Goal: Information Seeking & Learning: Find contact information

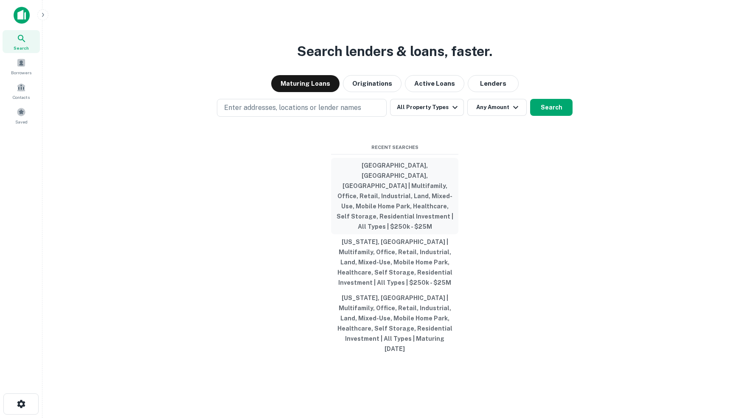
click at [372, 183] on button "Ada County, ID, USA | Multifamily, Office, Retail, Industrial, Land, Mixed-Use,…" at bounding box center [394, 196] width 127 height 76
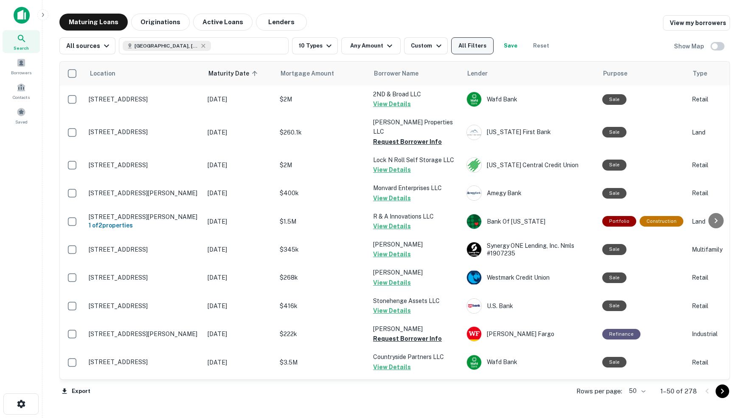
click at [482, 48] on button "All Filters" at bounding box center [472, 45] width 42 height 17
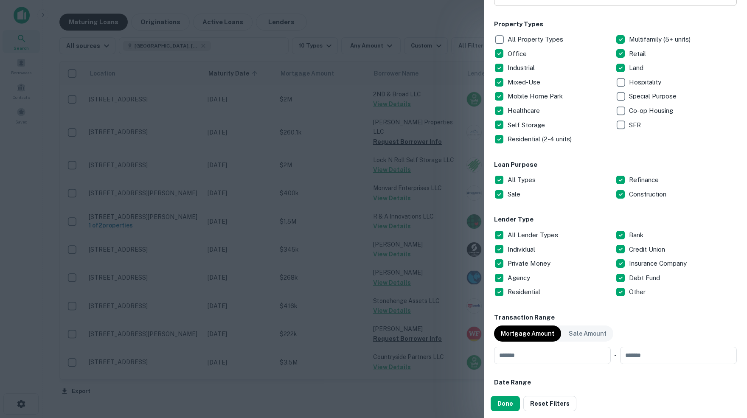
scroll to position [175, 0]
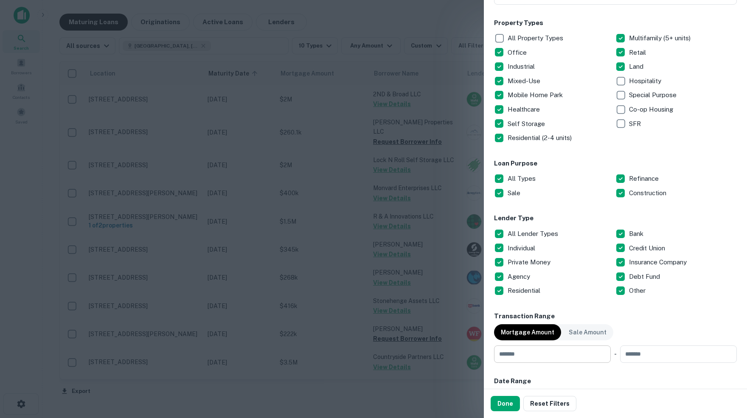
click at [553, 354] on input "number" at bounding box center [549, 354] width 111 height 17
type input "******"
type input "********"
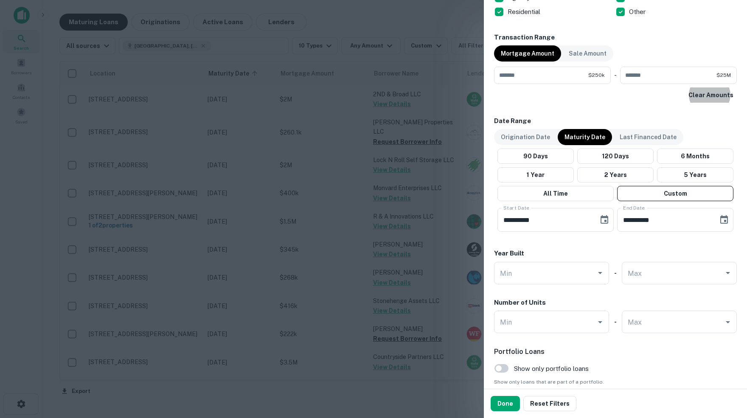
scroll to position [455, 0]
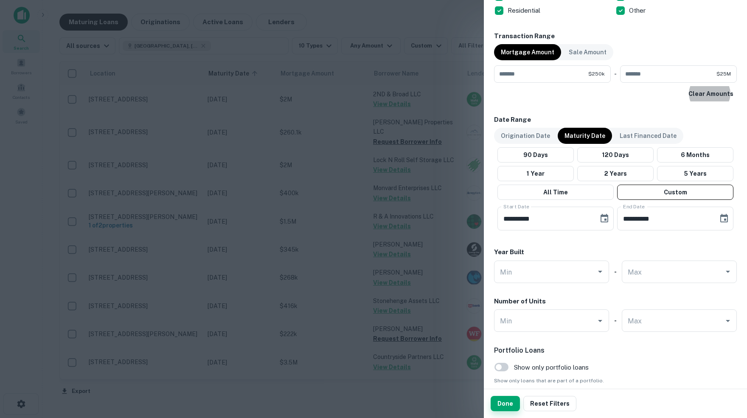
click at [503, 406] on button "Done" at bounding box center [505, 403] width 29 height 15
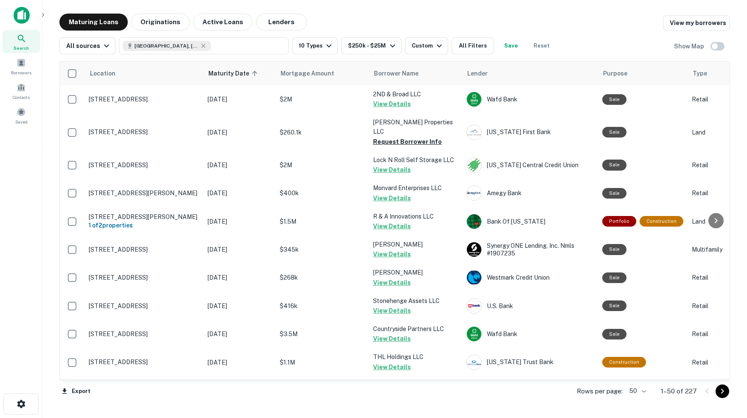
click at [642, 391] on body "Search Borrowers Contacts Saved Maturing Loans Originations Active Loans Lender…" at bounding box center [373, 209] width 747 height 418
click at [637, 400] on li "100" at bounding box center [635, 401] width 25 height 15
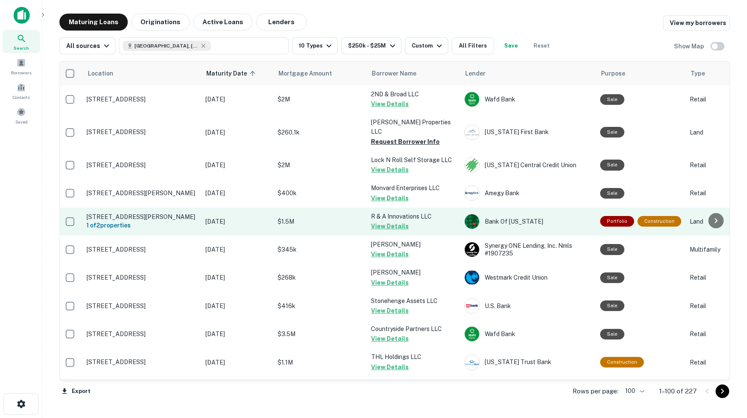
scroll to position [0, 2]
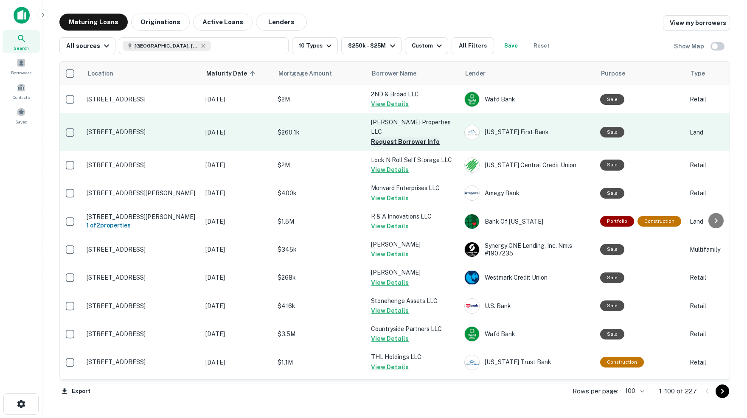
click at [392, 137] on button "Request Borrower Info" at bounding box center [405, 142] width 69 height 10
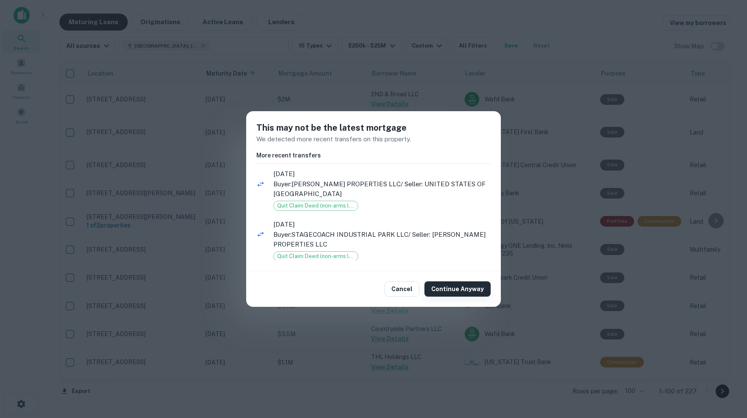
click at [453, 290] on button "Continue Anyway" at bounding box center [458, 289] width 66 height 15
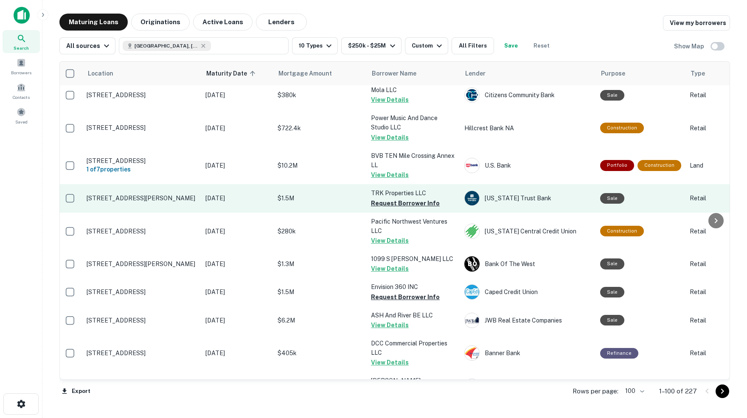
scroll to position [733, 2]
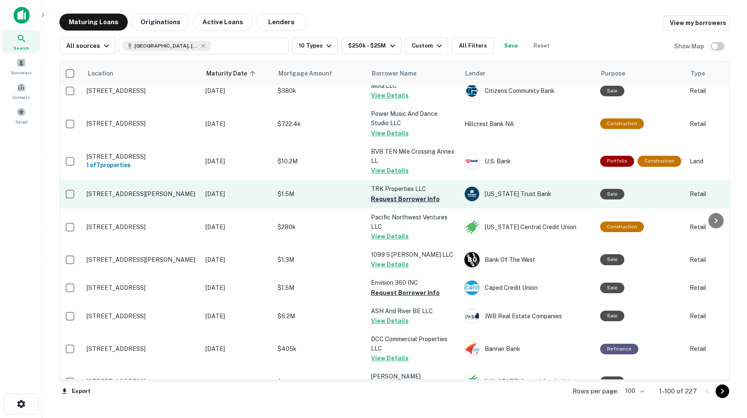
click at [387, 194] on button "Request Borrower Info" at bounding box center [405, 199] width 69 height 10
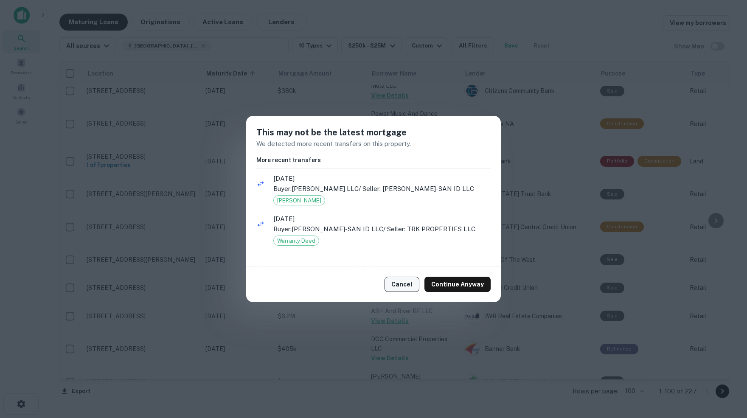
click at [404, 283] on button "Cancel" at bounding box center [402, 284] width 35 height 15
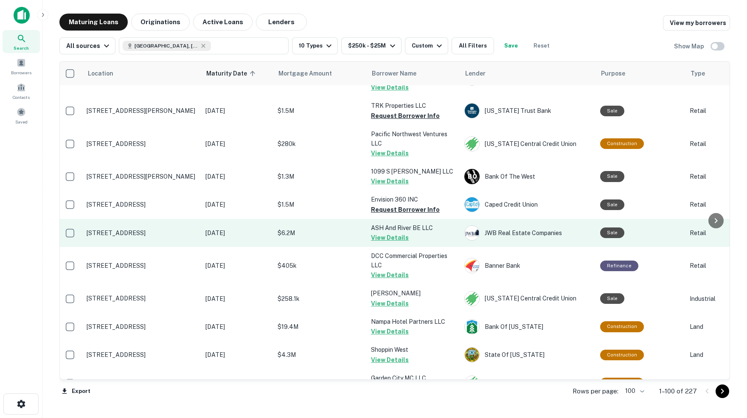
scroll to position [815, 2]
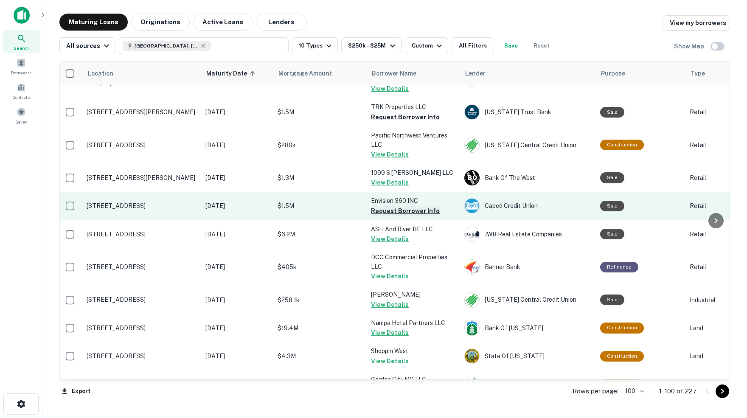
click at [398, 206] on button "Request Borrower Info" at bounding box center [405, 211] width 69 height 10
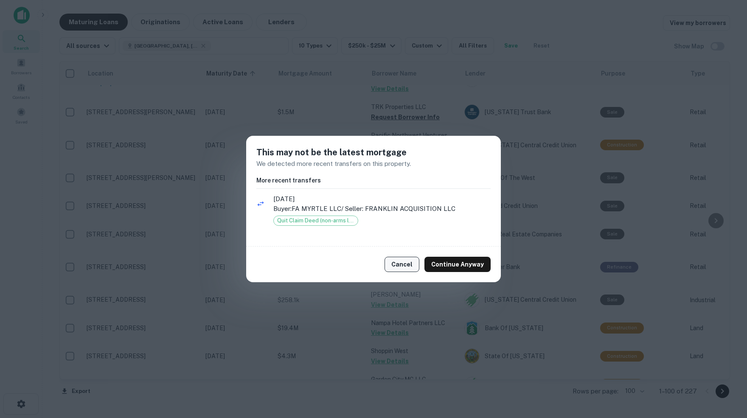
click at [410, 265] on button "Cancel" at bounding box center [402, 264] width 35 height 15
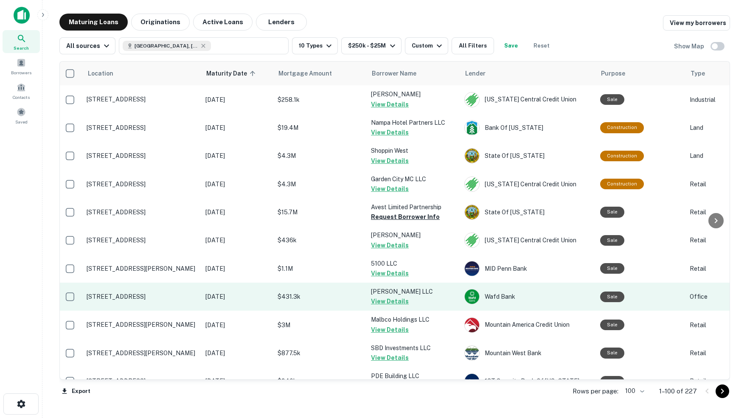
scroll to position [1015, 2]
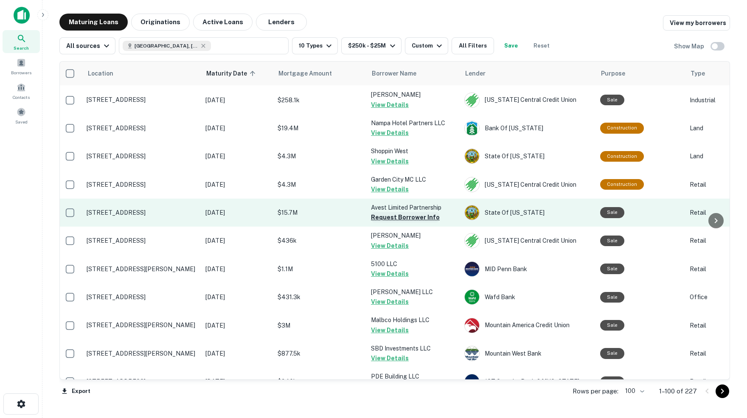
click at [381, 212] on button "Request Borrower Info" at bounding box center [405, 217] width 69 height 10
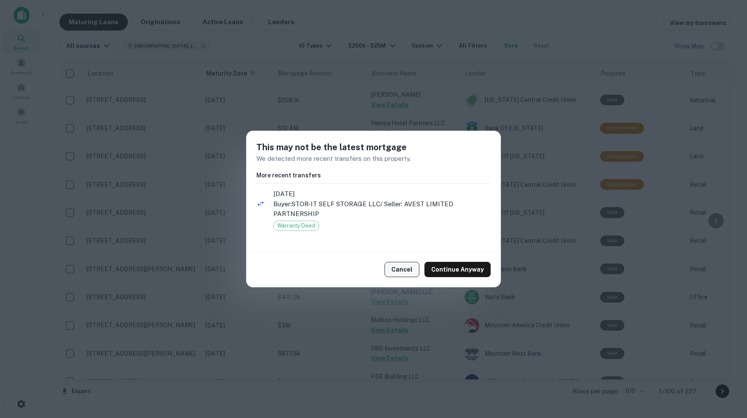
click at [401, 270] on button "Cancel" at bounding box center [402, 269] width 35 height 15
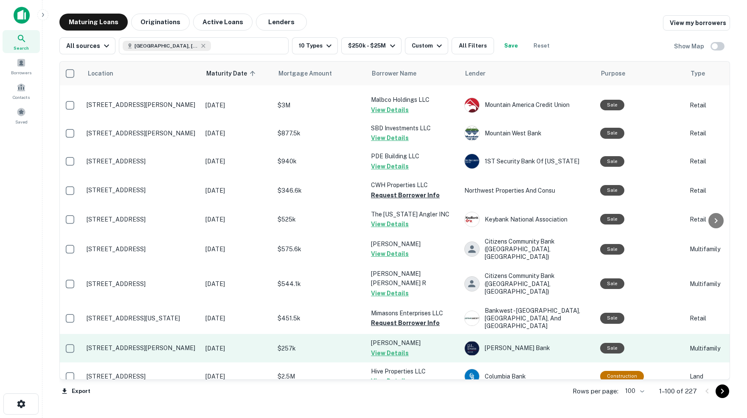
scroll to position [1232, 2]
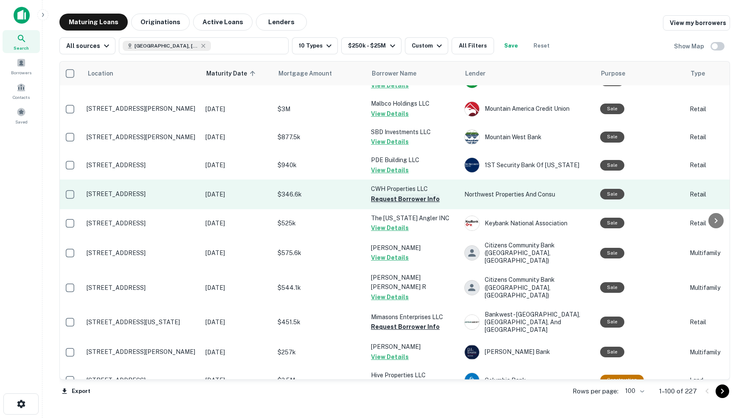
click at [411, 194] on button "Request Borrower Info" at bounding box center [405, 199] width 69 height 10
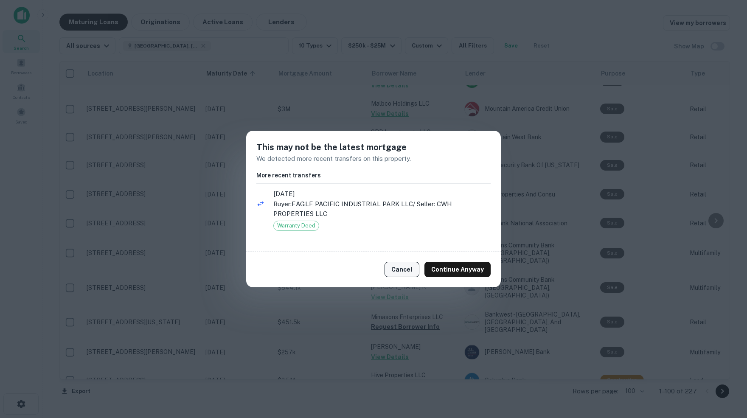
click at [402, 270] on button "Cancel" at bounding box center [402, 269] width 35 height 15
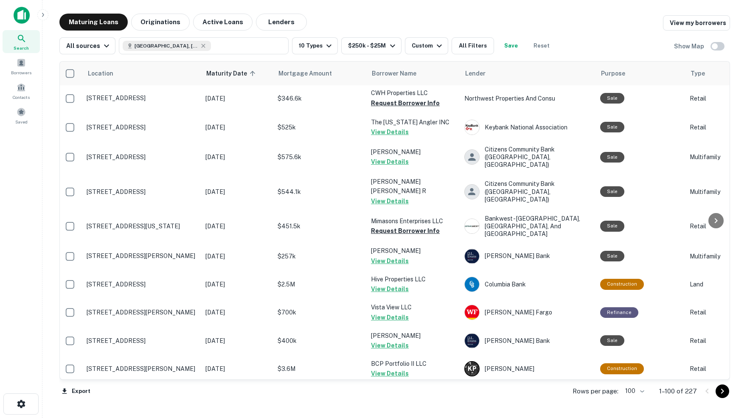
scroll to position [1329, 1]
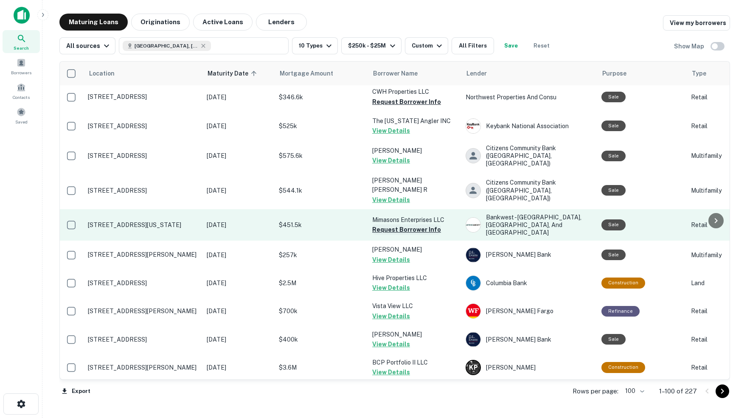
click at [386, 225] on button "Request Borrower Info" at bounding box center [406, 230] width 69 height 10
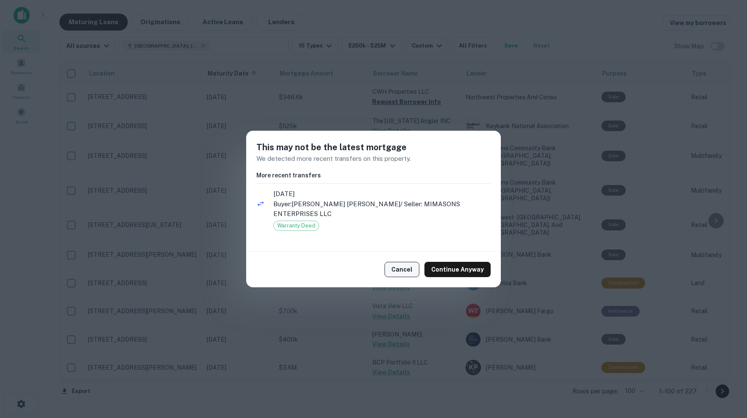
click at [406, 270] on button "Cancel" at bounding box center [402, 269] width 35 height 15
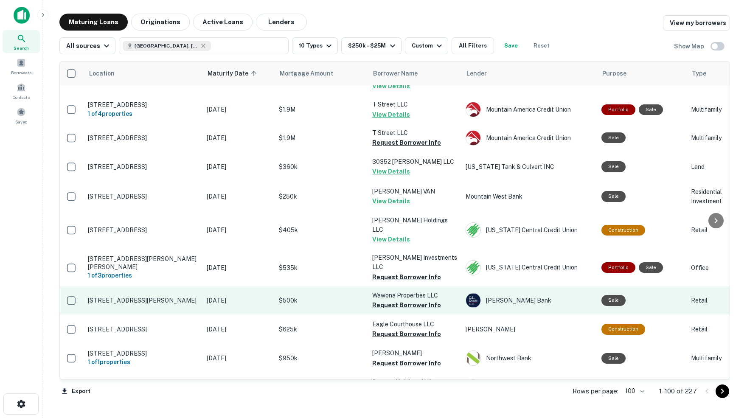
scroll to position [2405, 1]
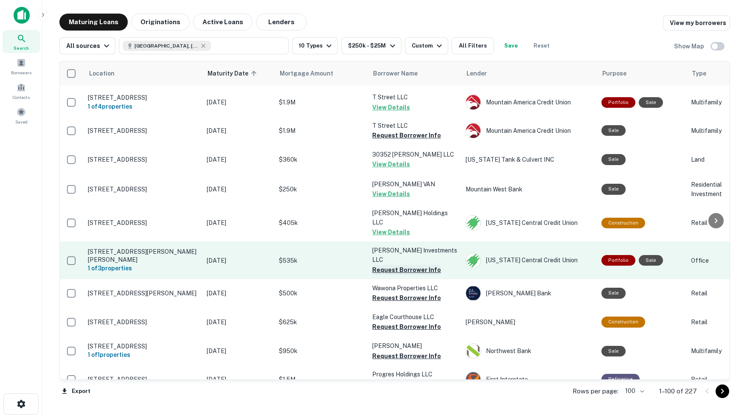
click at [400, 265] on button "Request Borrower Info" at bounding box center [406, 270] width 69 height 10
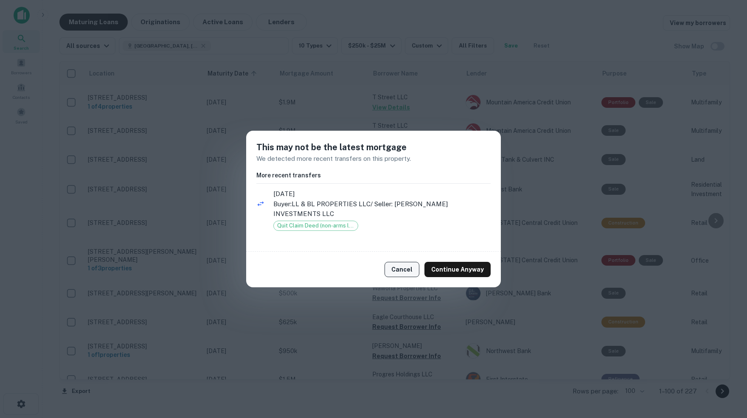
click at [403, 264] on button "Cancel" at bounding box center [402, 269] width 35 height 15
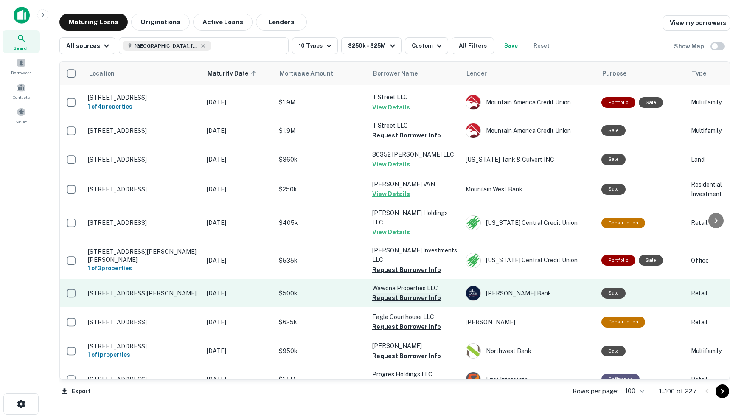
click at [392, 293] on button "Request Borrower Info" at bounding box center [406, 298] width 69 height 10
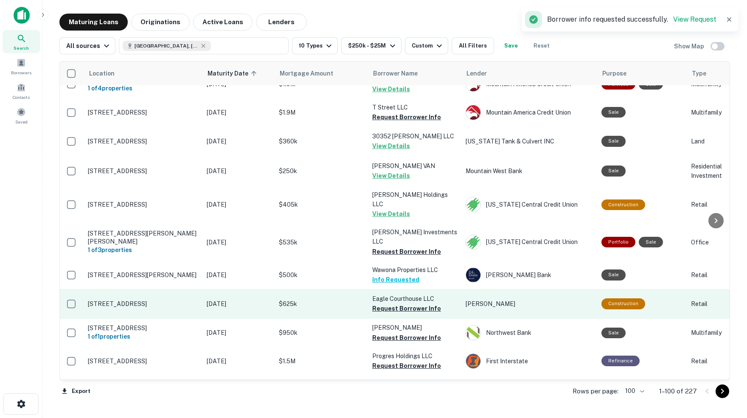
scroll to position [2429, 1]
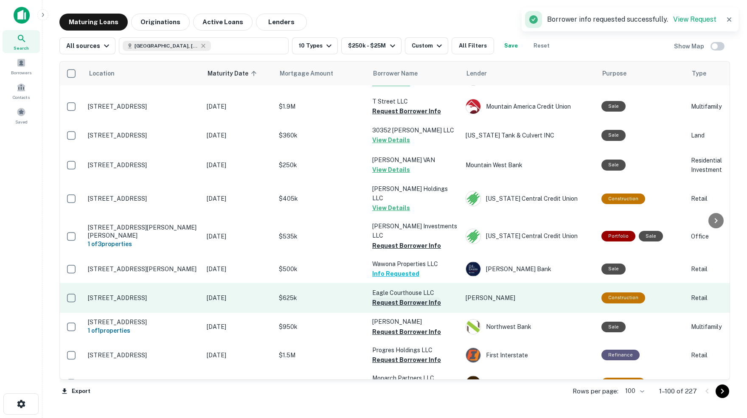
click at [404, 298] on button "Request Borrower Info" at bounding box center [406, 303] width 69 height 10
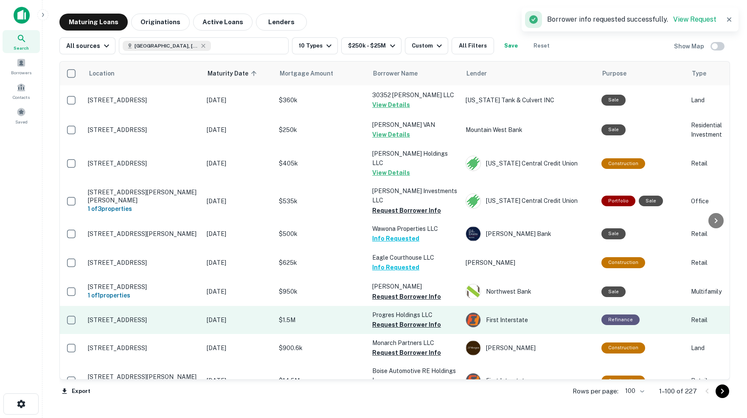
scroll to position [2466, 0]
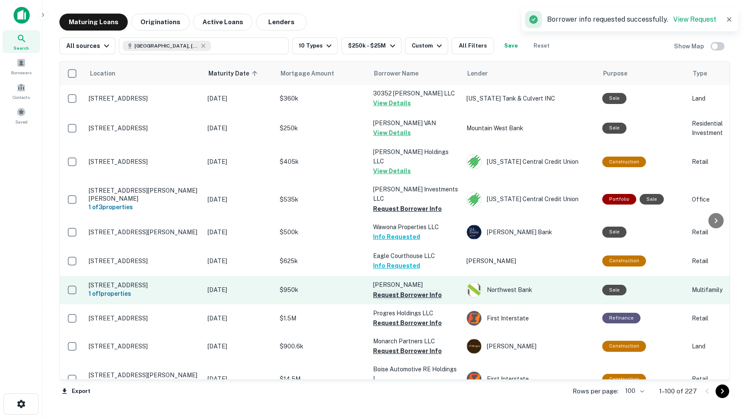
click at [407, 290] on button "Request Borrower Info" at bounding box center [407, 295] width 69 height 10
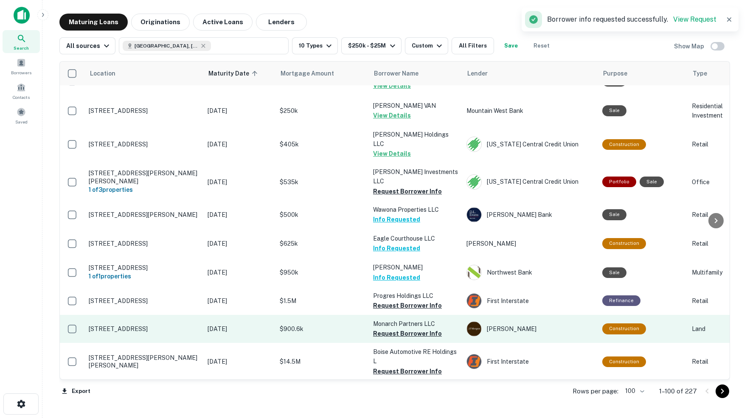
scroll to position [2494, 0]
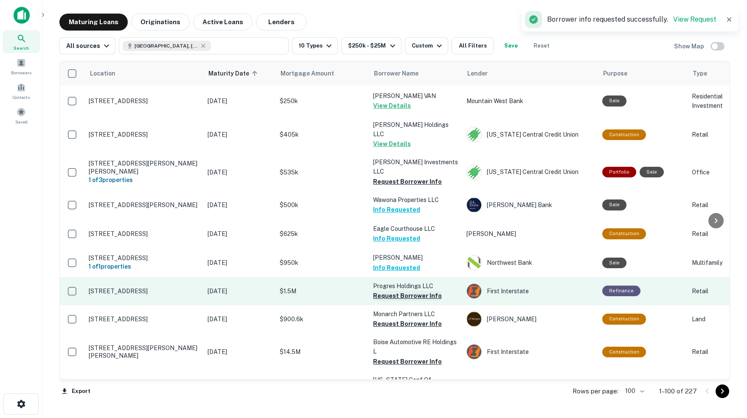
click at [399, 291] on button "Request Borrower Info" at bounding box center [407, 296] width 69 height 10
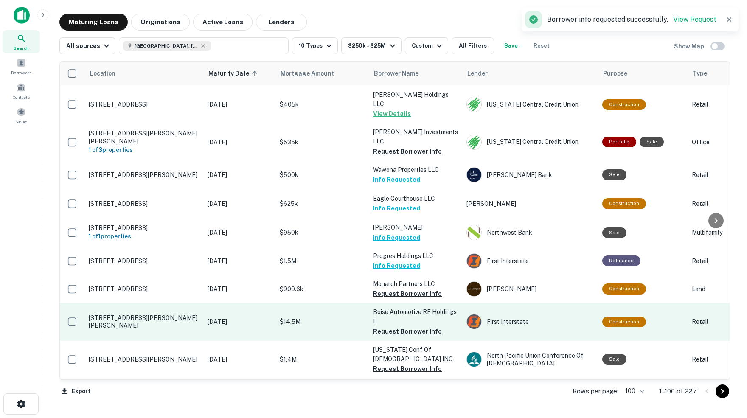
scroll to position [2524, 0]
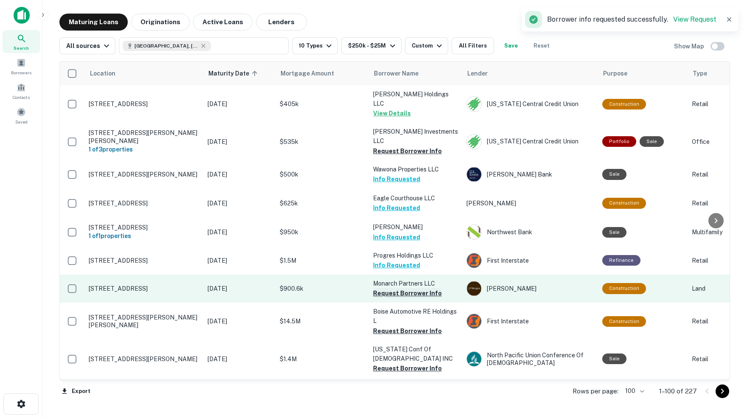
click at [426, 288] on button "Request Borrower Info" at bounding box center [407, 293] width 69 height 10
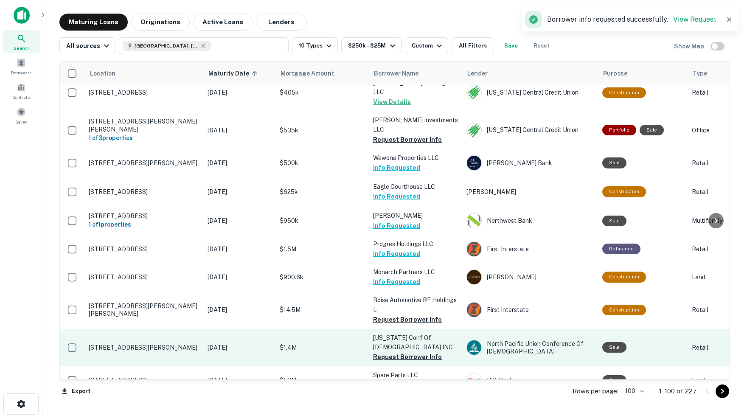
scroll to position [2535, 0]
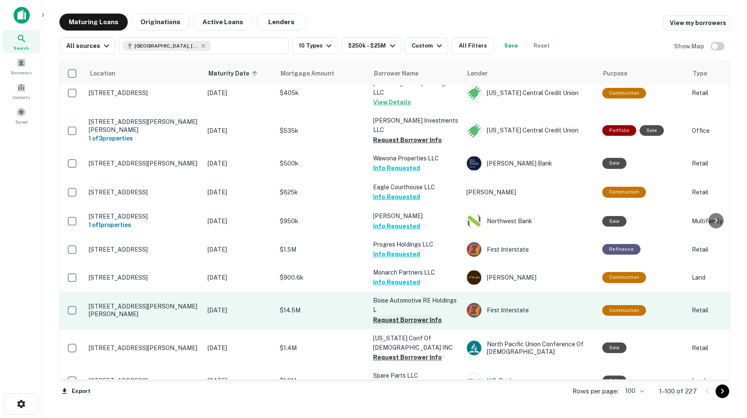
click at [403, 315] on button "Request Borrower Info" at bounding box center [407, 320] width 69 height 10
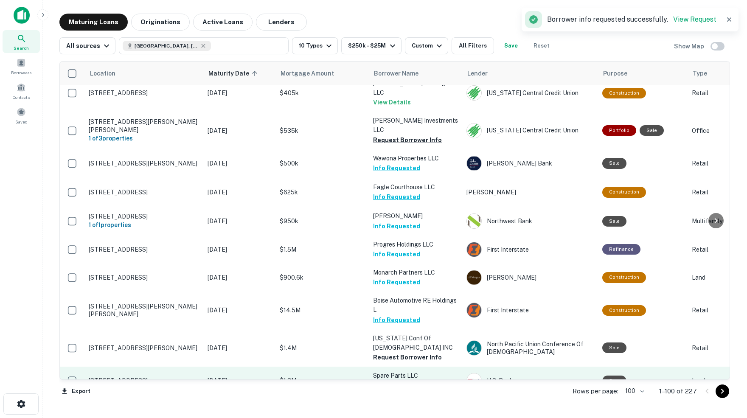
scroll to position [0, 0]
click at [391, 380] on button "Request Borrower Info" at bounding box center [407, 385] width 69 height 10
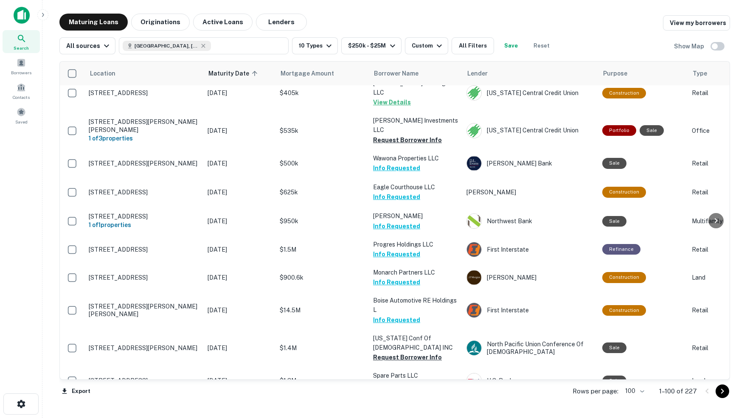
click at [404, 418] on button "Request Borrower Info" at bounding box center [407, 423] width 69 height 10
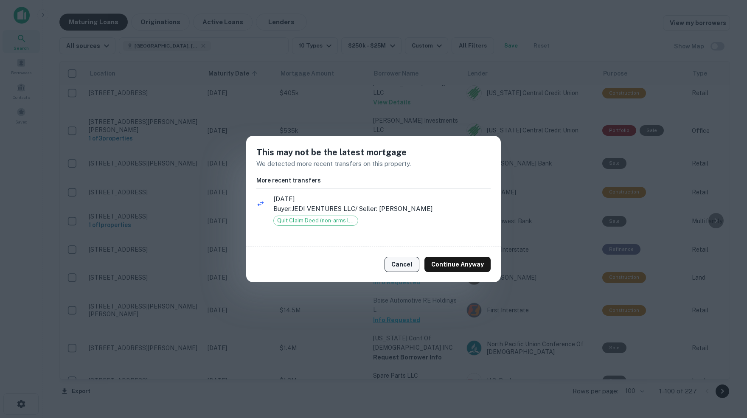
click at [409, 265] on button "Cancel" at bounding box center [402, 264] width 35 height 15
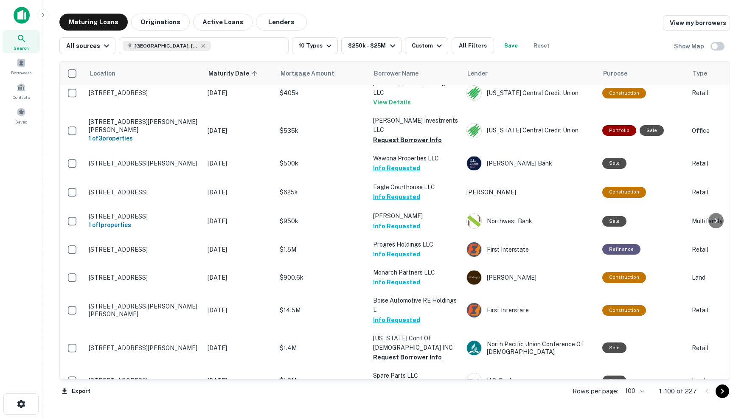
click at [721, 392] on icon "Go to next page" at bounding box center [723, 391] width 10 height 10
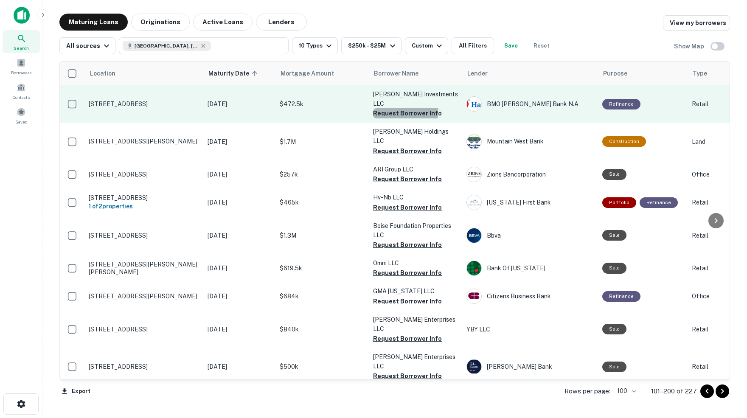
click at [386, 108] on button "Request Borrower Info" at bounding box center [407, 113] width 69 height 10
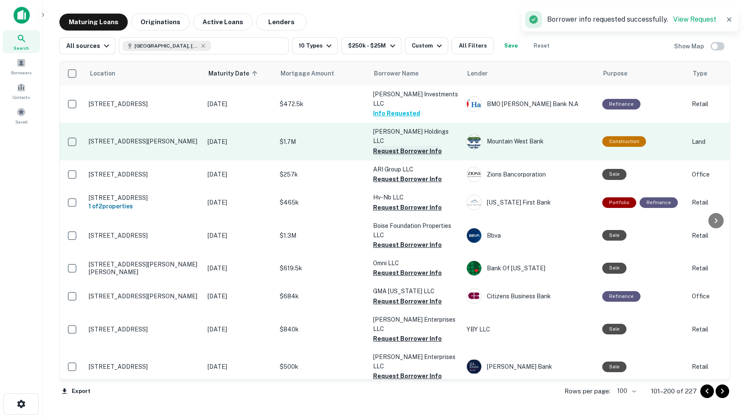
click at [382, 146] on button "Request Borrower Info" at bounding box center [407, 151] width 69 height 10
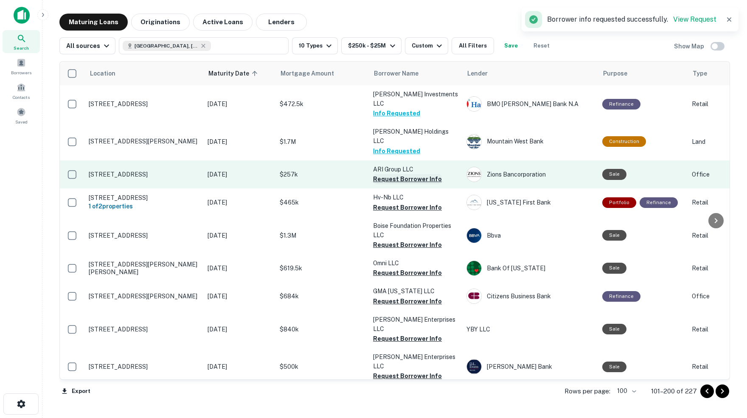
click at [383, 174] on button "Request Borrower Info" at bounding box center [407, 179] width 69 height 10
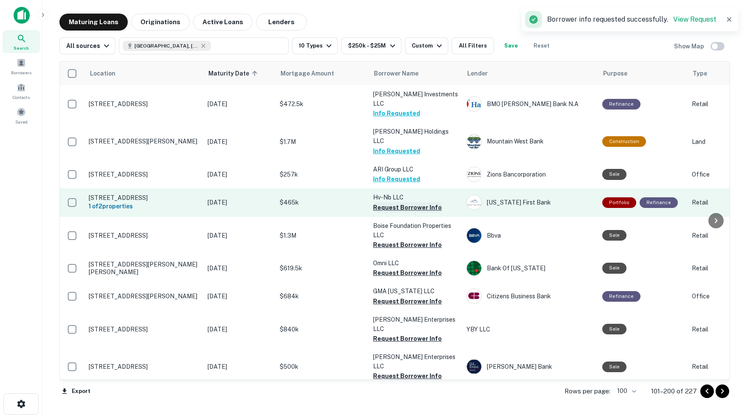
click at [381, 203] on button "Request Borrower Info" at bounding box center [407, 208] width 69 height 10
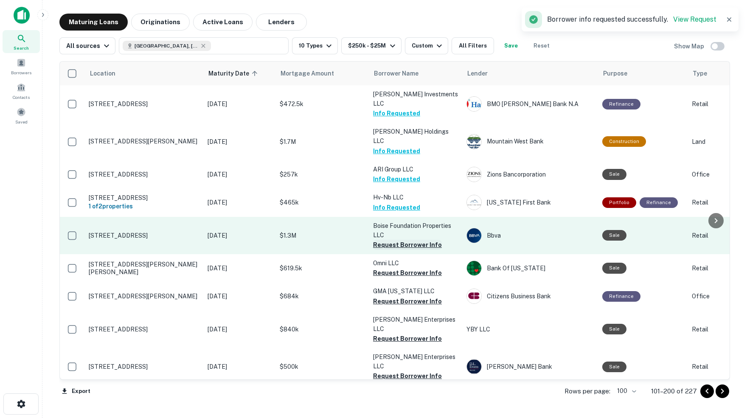
click at [384, 240] on button "Request Borrower Info" at bounding box center [407, 245] width 69 height 10
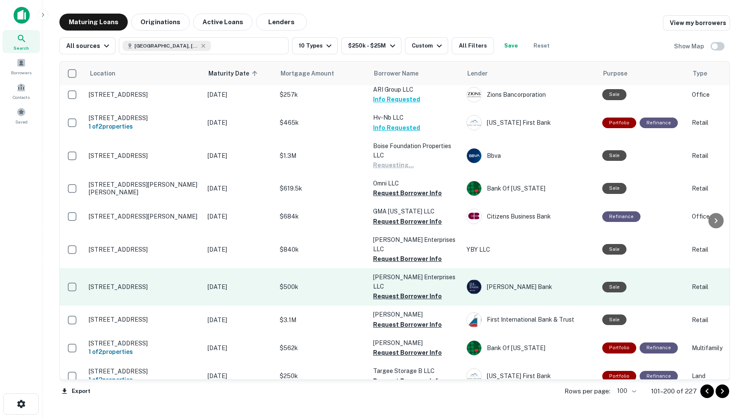
scroll to position [83, 0]
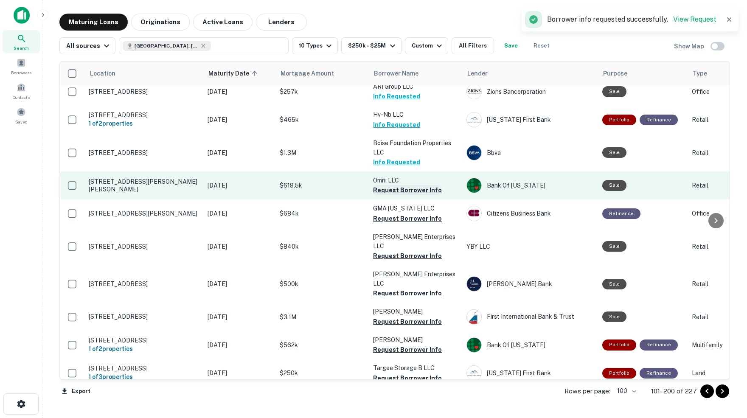
click at [392, 185] on button "Request Borrower Info" at bounding box center [407, 190] width 69 height 10
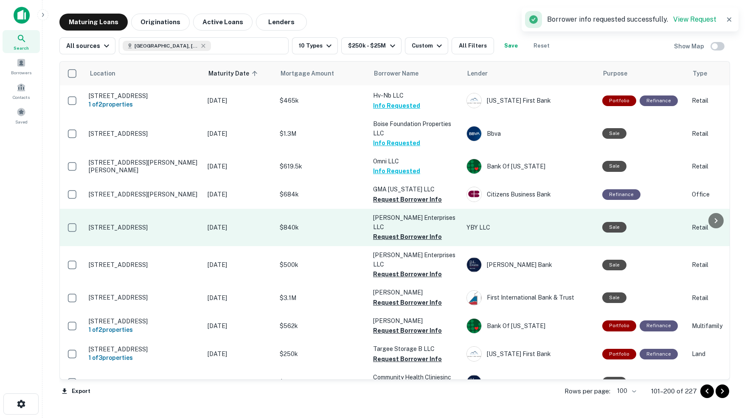
scroll to position [105, 0]
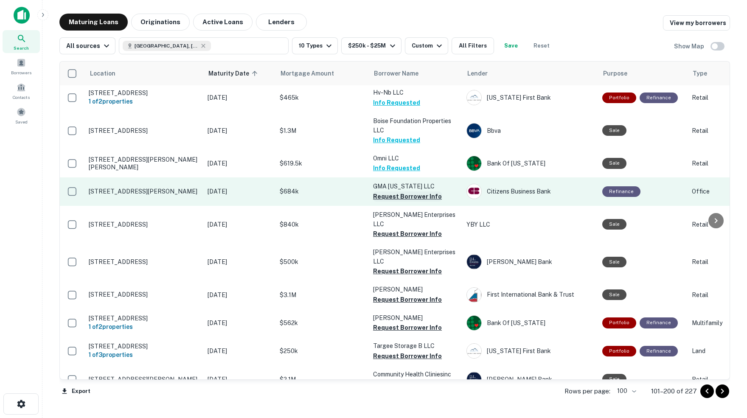
click at [382, 192] on button "Request Borrower Info" at bounding box center [407, 197] width 69 height 10
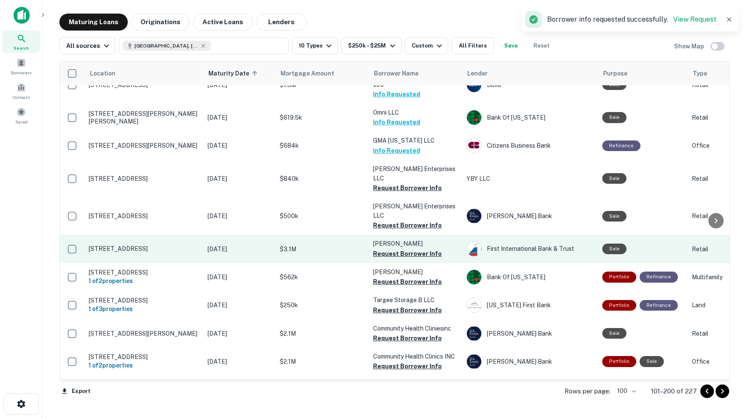
scroll to position [153, 0]
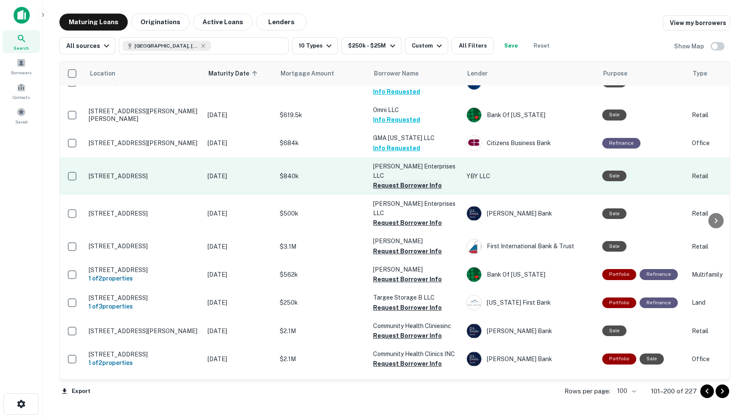
click at [386, 180] on button "Request Borrower Info" at bounding box center [407, 185] width 69 height 10
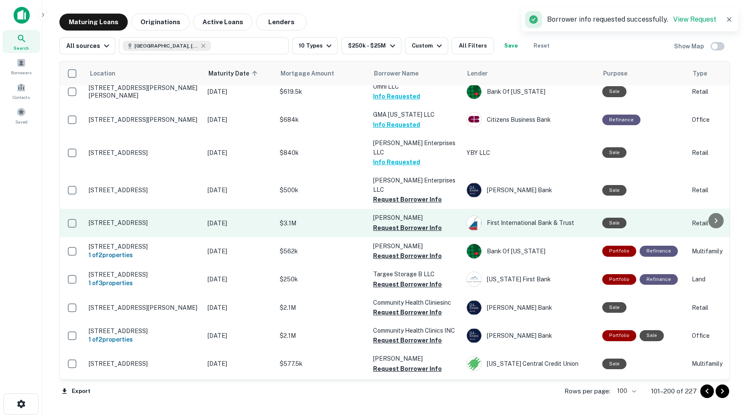
scroll to position [177, 0]
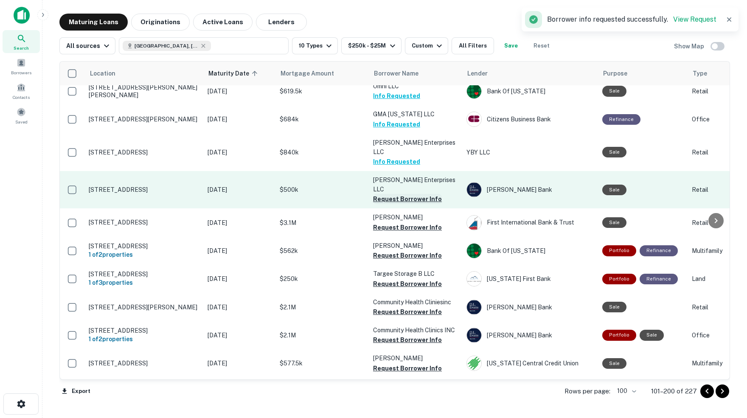
click at [387, 194] on button "Request Borrower Info" at bounding box center [407, 199] width 69 height 10
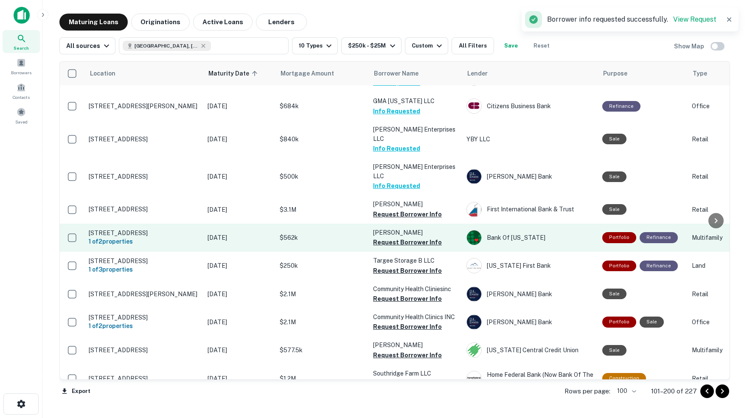
scroll to position [206, 0]
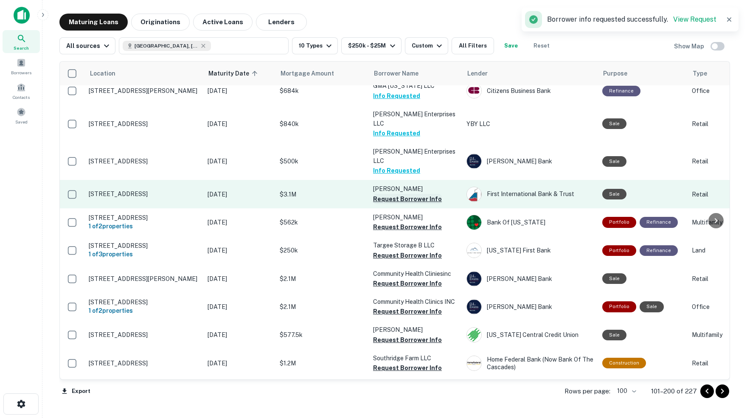
click at [390, 194] on button "Request Borrower Info" at bounding box center [407, 199] width 69 height 10
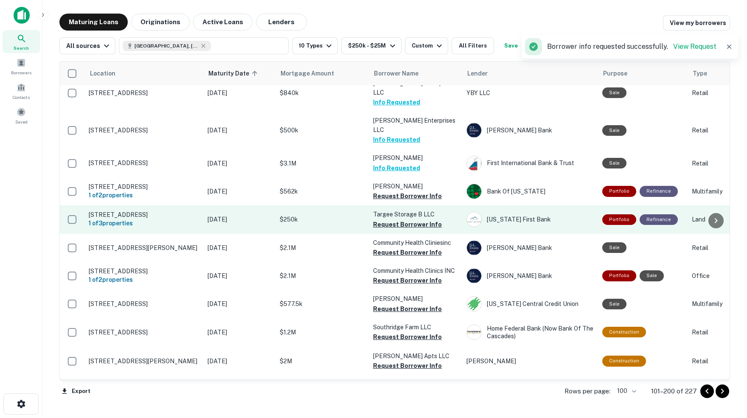
scroll to position [238, 0]
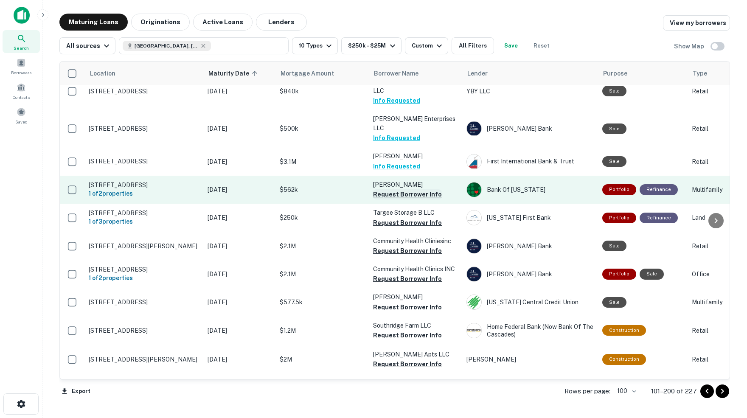
click at [397, 189] on button "Request Borrower Info" at bounding box center [407, 194] width 69 height 10
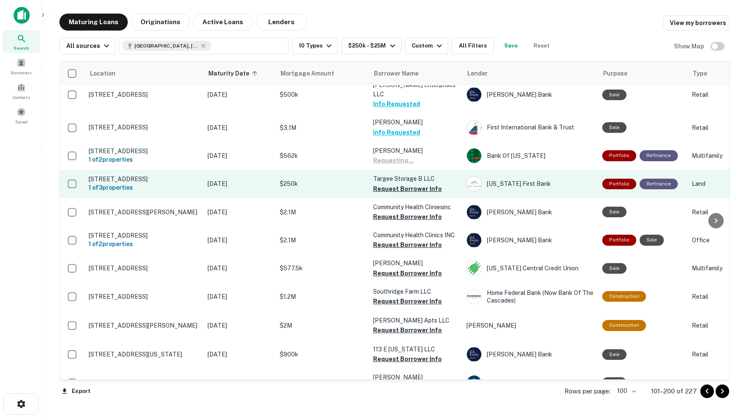
scroll to position [276, 0]
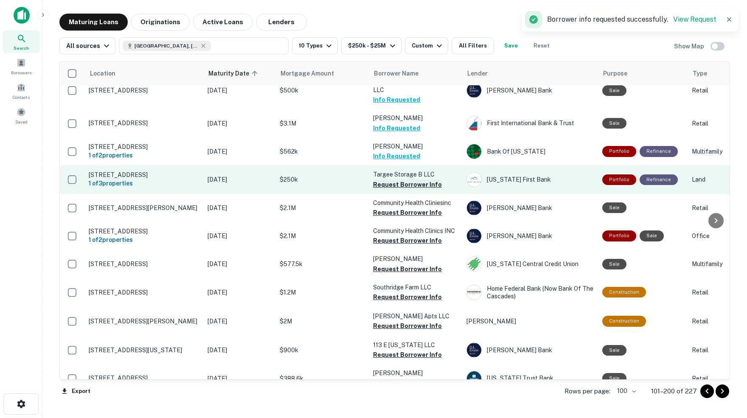
click at [387, 180] on button "Request Borrower Info" at bounding box center [407, 185] width 69 height 10
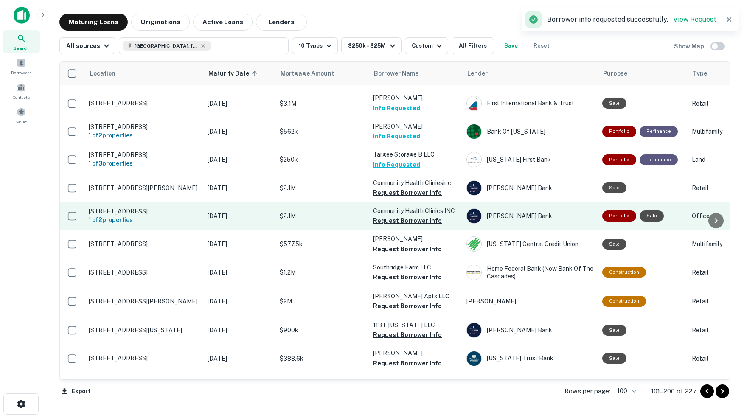
scroll to position [299, 0]
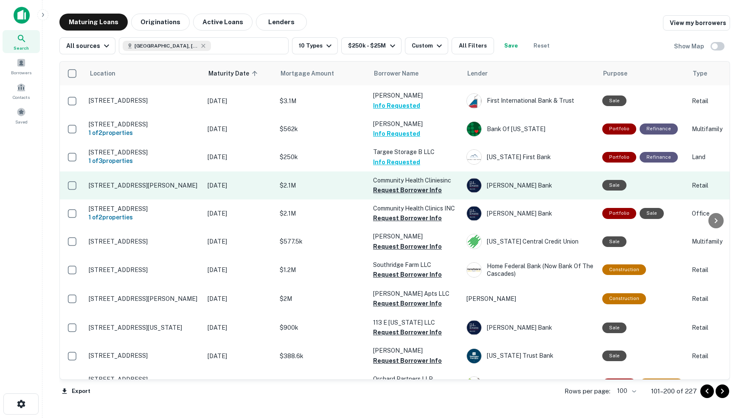
click at [392, 185] on button "Request Borrower Info" at bounding box center [407, 190] width 69 height 10
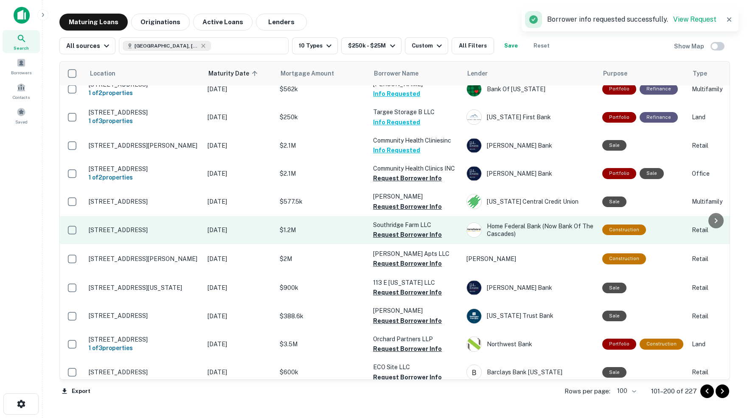
scroll to position [341, 0]
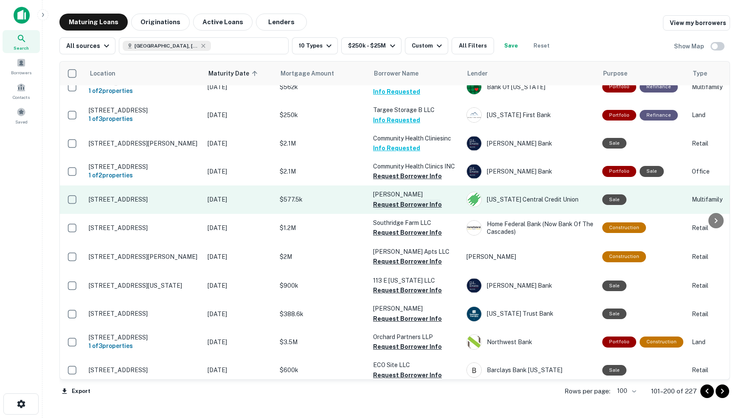
click at [387, 200] on button "Request Borrower Info" at bounding box center [407, 205] width 69 height 10
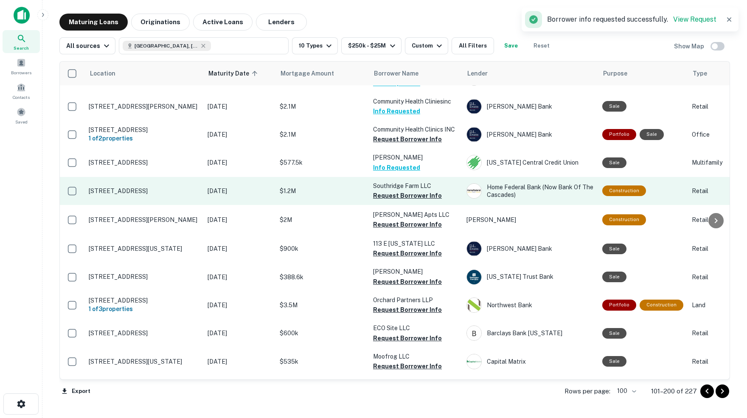
scroll to position [379, 0]
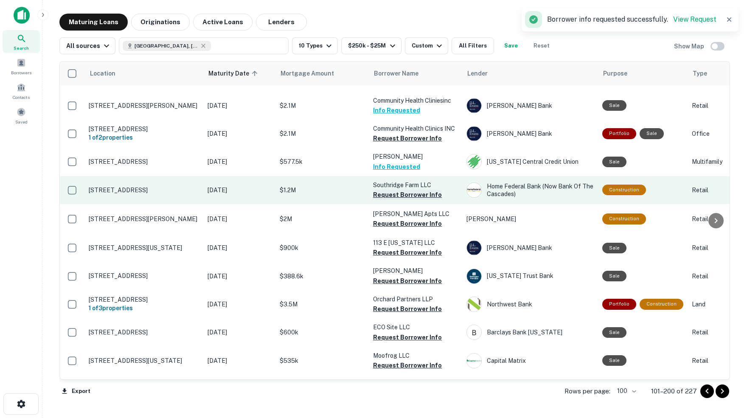
click at [403, 190] on button "Request Borrower Info" at bounding box center [407, 195] width 69 height 10
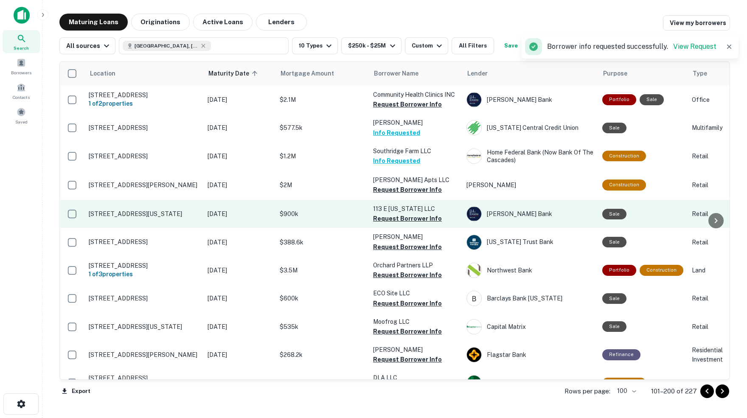
scroll to position [420, 0]
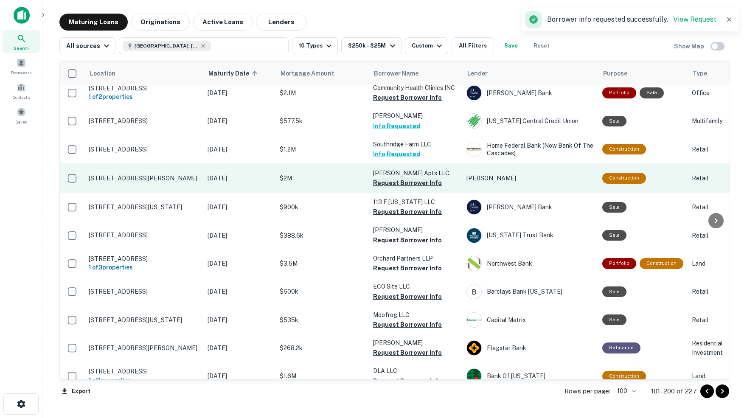
click at [399, 178] on button "Request Borrower Info" at bounding box center [407, 183] width 69 height 10
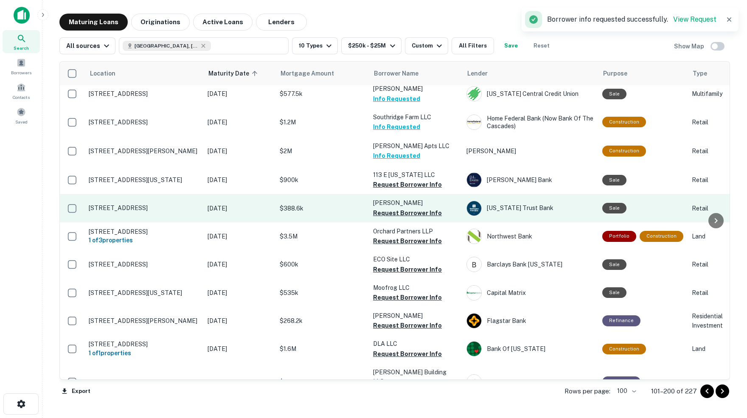
scroll to position [448, 0]
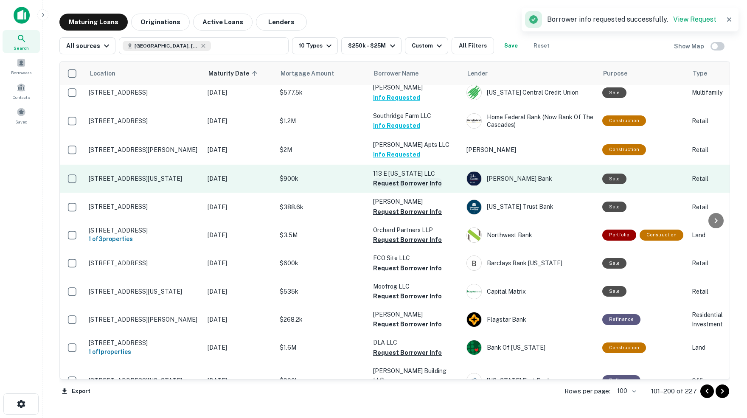
click at [388, 178] on button "Request Borrower Info" at bounding box center [407, 183] width 69 height 10
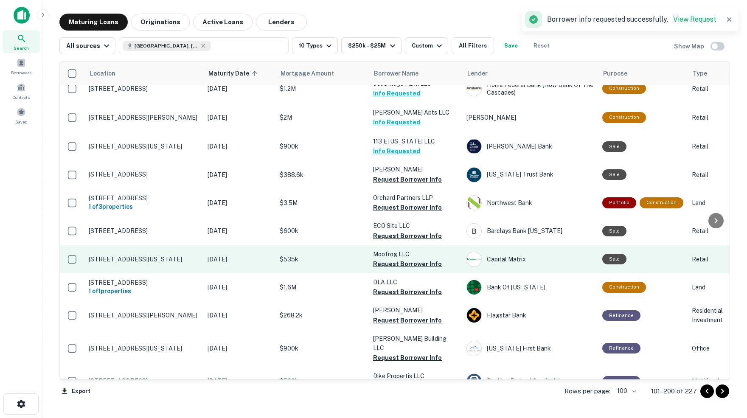
scroll to position [483, 0]
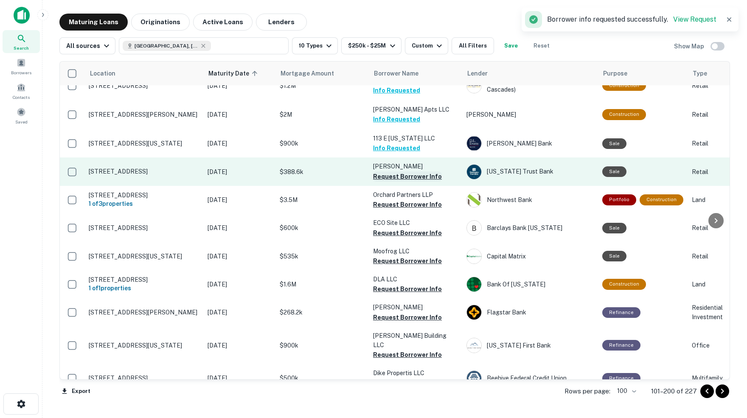
click at [397, 172] on button "Request Borrower Info" at bounding box center [407, 177] width 69 height 10
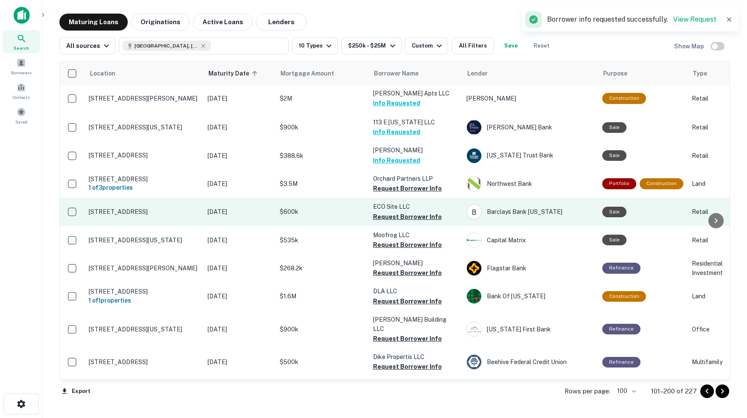
scroll to position [501, 0]
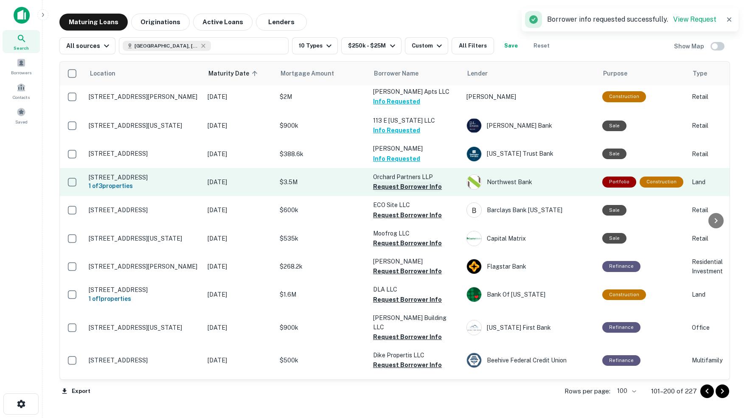
click at [396, 182] on button "Request Borrower Info" at bounding box center [407, 187] width 69 height 10
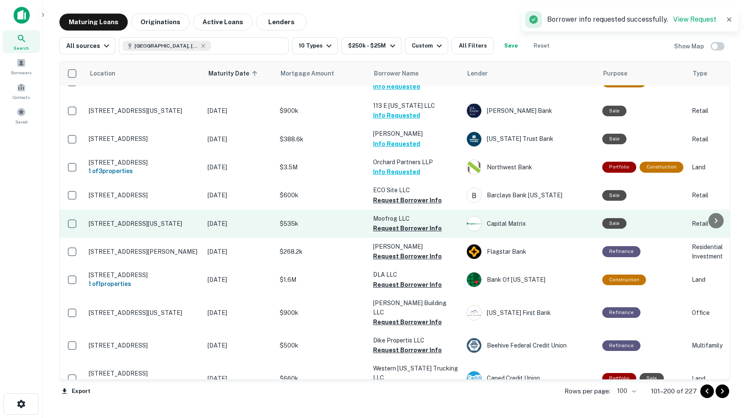
scroll to position [519, 0]
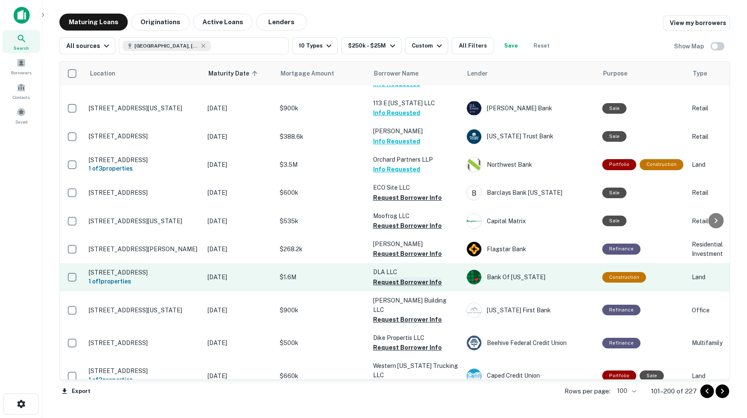
click at [383, 277] on button "Request Borrower Info" at bounding box center [407, 282] width 69 height 10
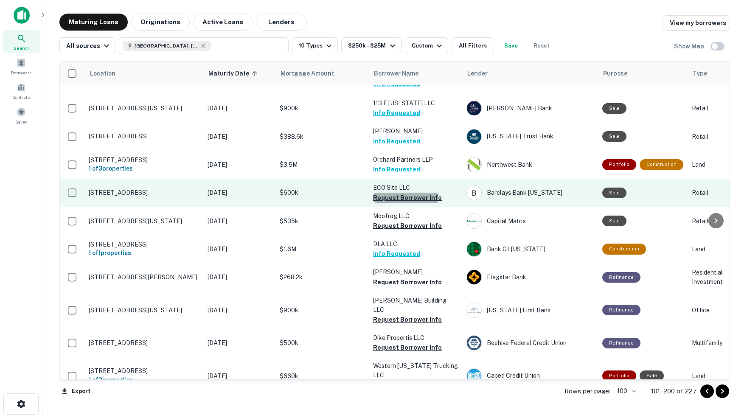
click at [386, 193] on button "Request Borrower Info" at bounding box center [407, 198] width 69 height 10
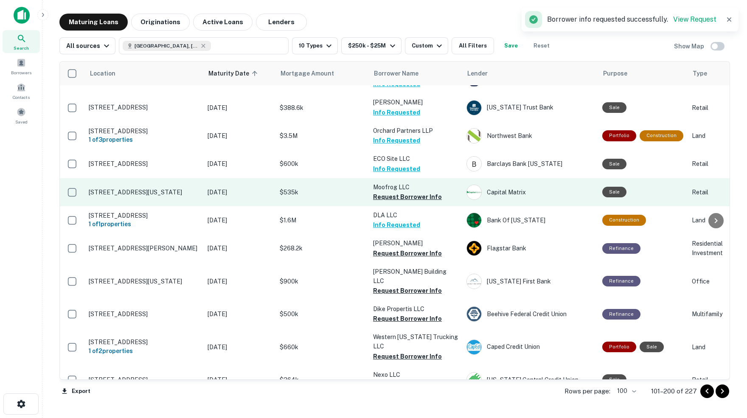
scroll to position [548, 0]
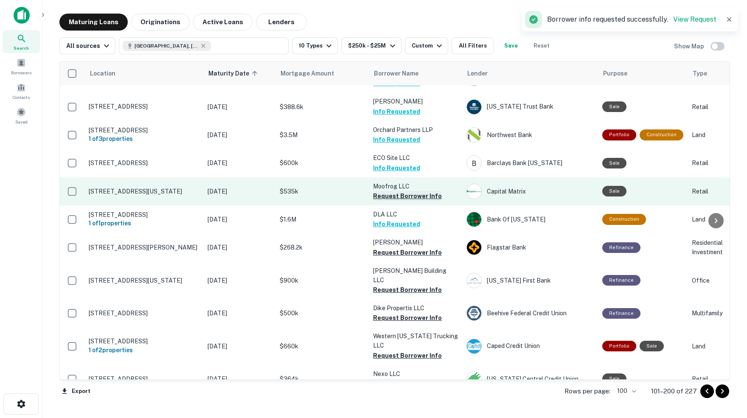
click at [409, 191] on button "Request Borrower Info" at bounding box center [407, 196] width 69 height 10
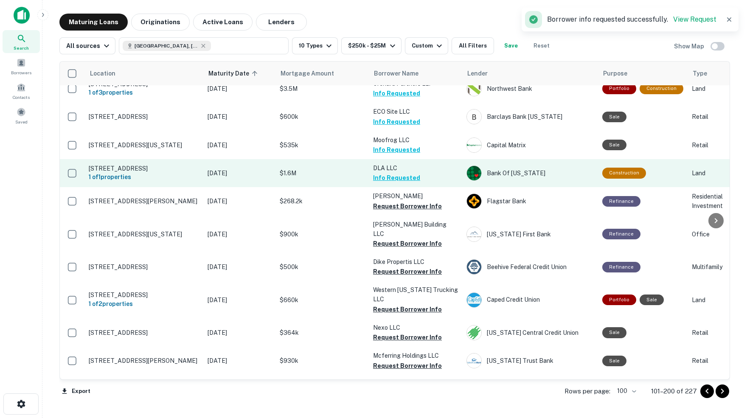
scroll to position [600, 0]
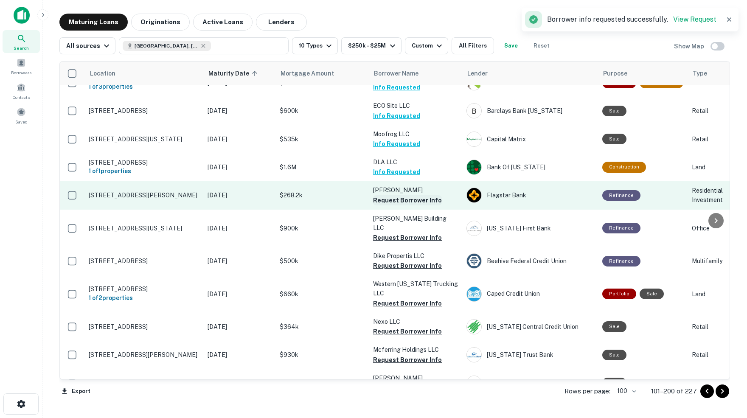
click at [404, 195] on button "Request Borrower Info" at bounding box center [407, 200] width 69 height 10
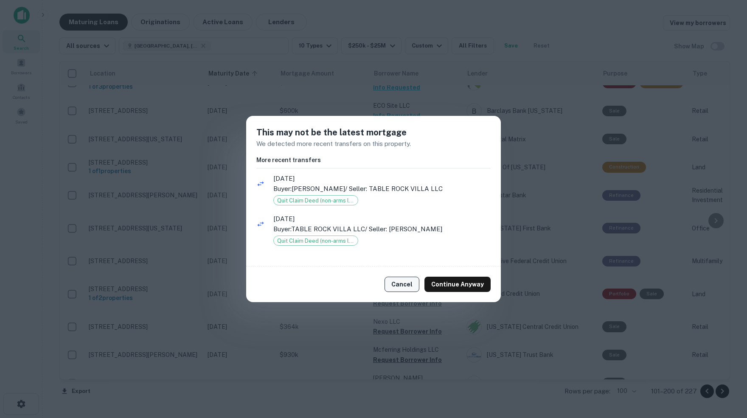
click at [404, 286] on button "Cancel" at bounding box center [402, 284] width 35 height 15
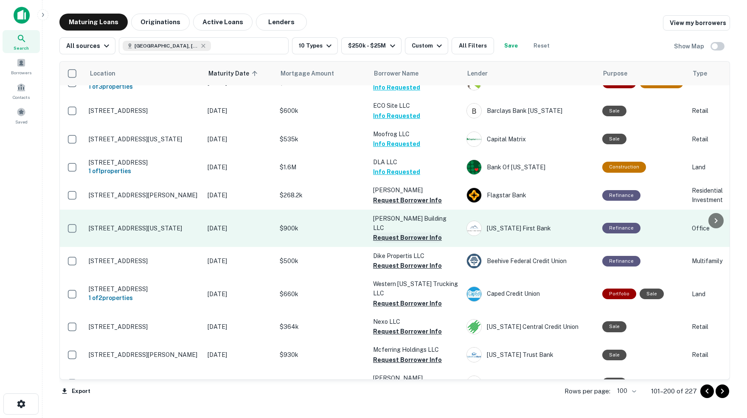
click at [384, 233] on button "Request Borrower Info" at bounding box center [407, 238] width 69 height 10
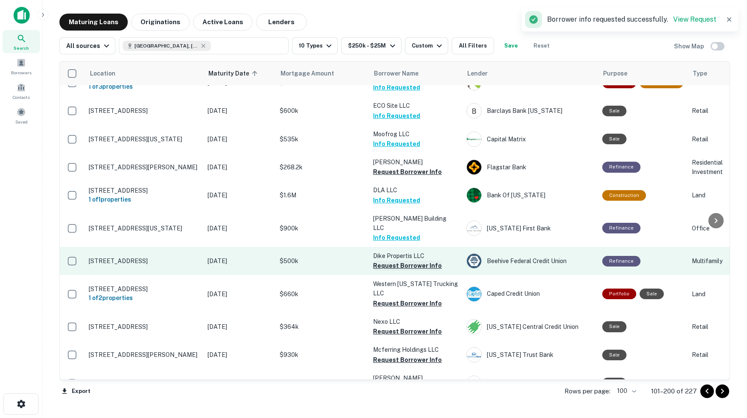
click at [381, 261] on button "Request Borrower Info" at bounding box center [407, 266] width 69 height 10
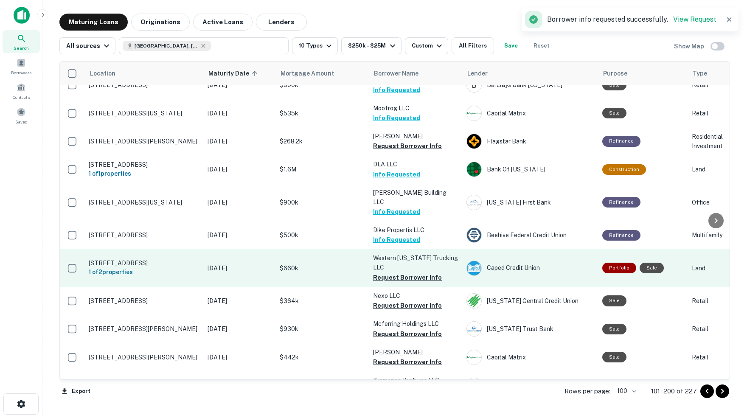
scroll to position [629, 0]
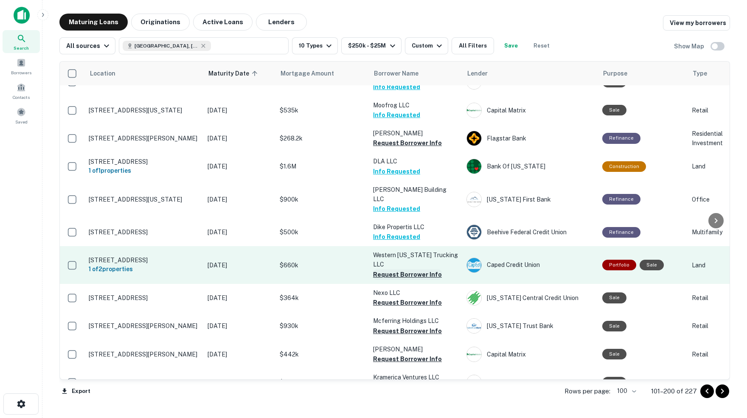
click at [390, 270] on button "Request Borrower Info" at bounding box center [407, 275] width 69 height 10
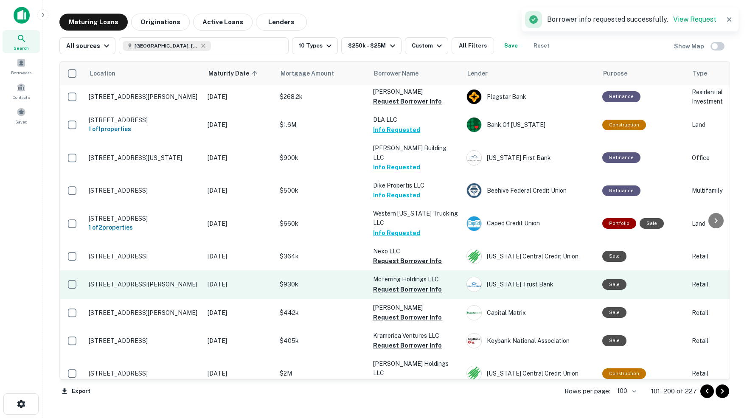
scroll to position [675, 0]
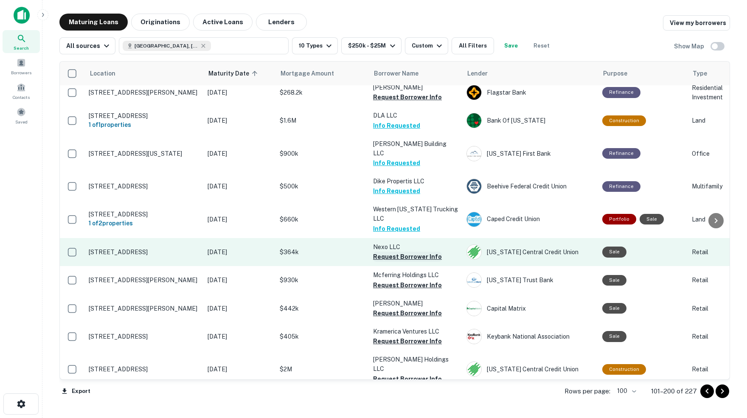
click at [386, 252] on button "Request Borrower Info" at bounding box center [407, 257] width 69 height 10
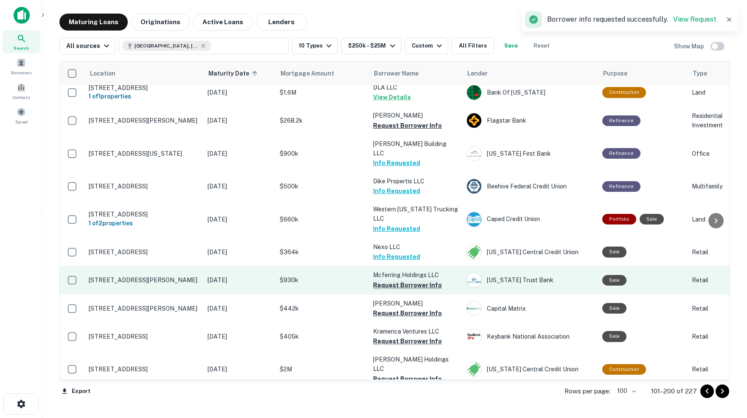
click at [407, 280] on button "Request Borrower Info" at bounding box center [407, 285] width 69 height 10
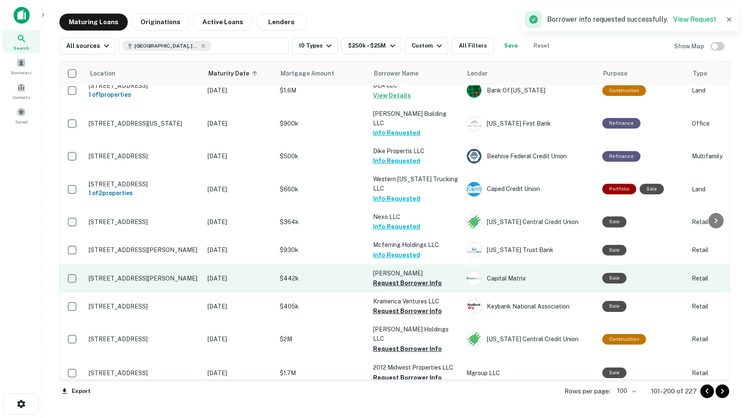
scroll to position [707, 0]
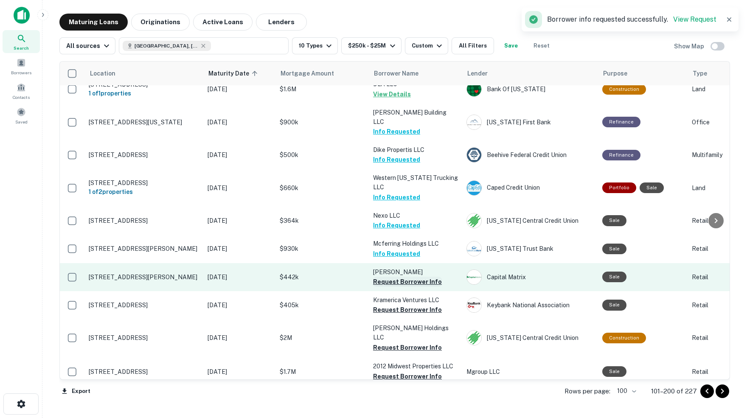
click at [389, 277] on button "Request Borrower Info" at bounding box center [407, 282] width 69 height 10
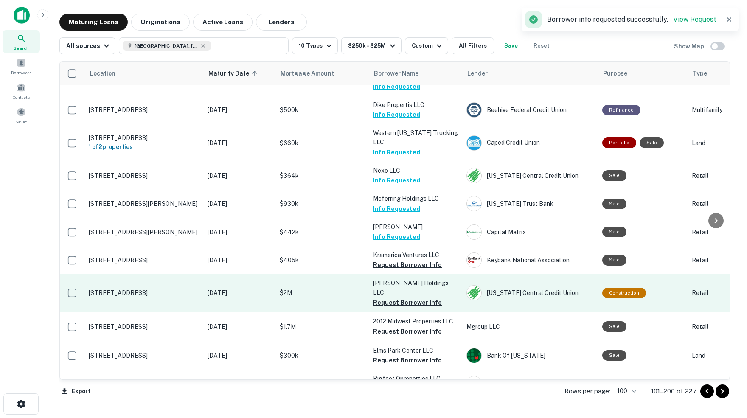
scroll to position [755, 0]
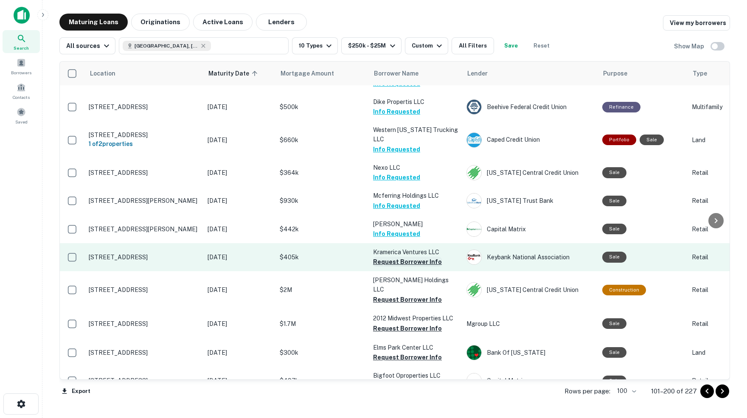
click at [389, 257] on button "Request Borrower Info" at bounding box center [407, 262] width 69 height 10
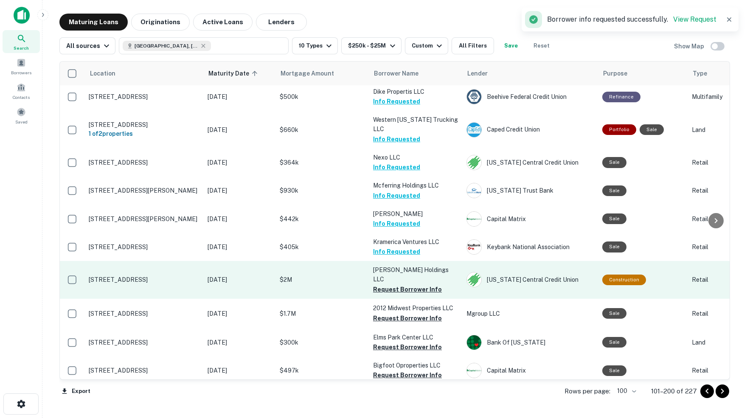
scroll to position [769, 0]
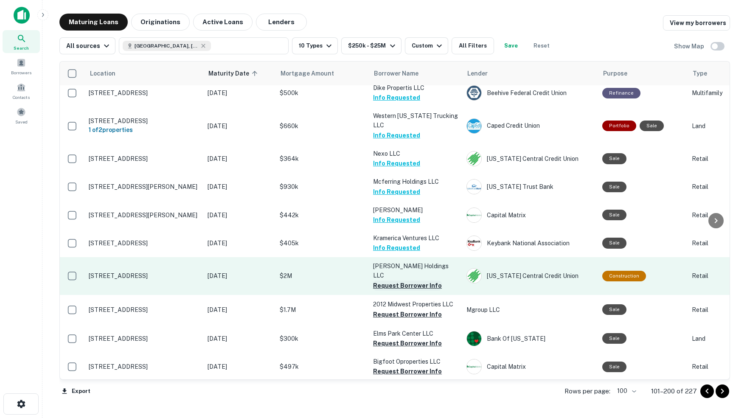
click at [404, 281] on button "Request Borrower Info" at bounding box center [407, 286] width 69 height 10
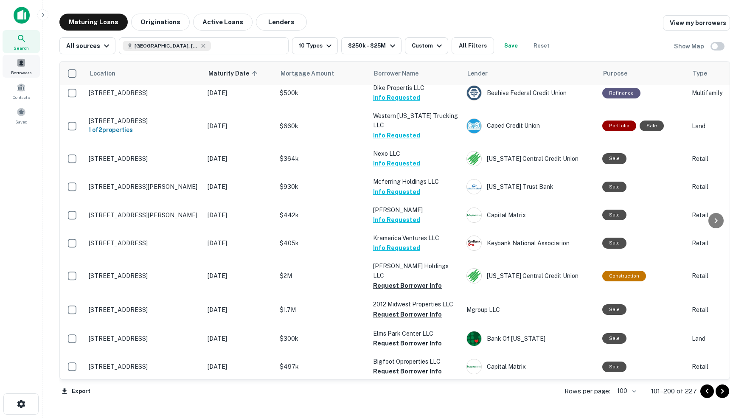
click at [22, 64] on span at bounding box center [21, 62] width 9 height 9
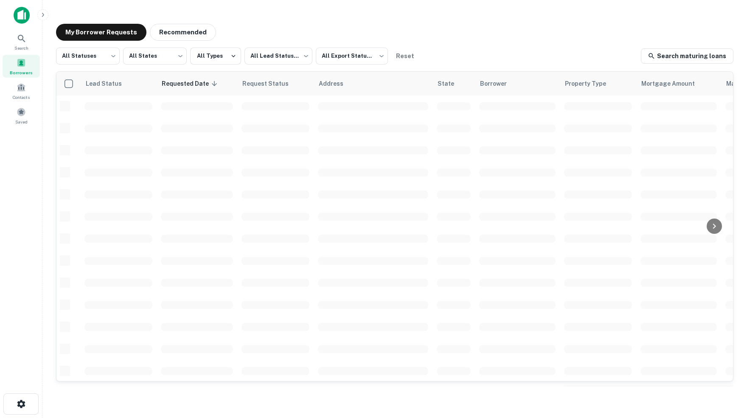
click at [22, 68] on span at bounding box center [21, 62] width 9 height 9
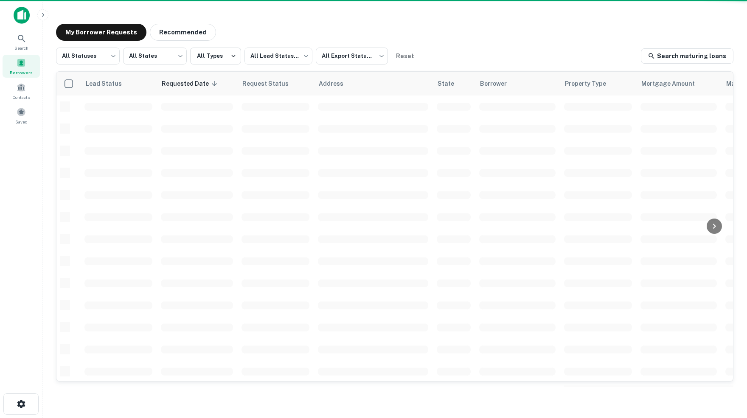
scroll to position [265, 0]
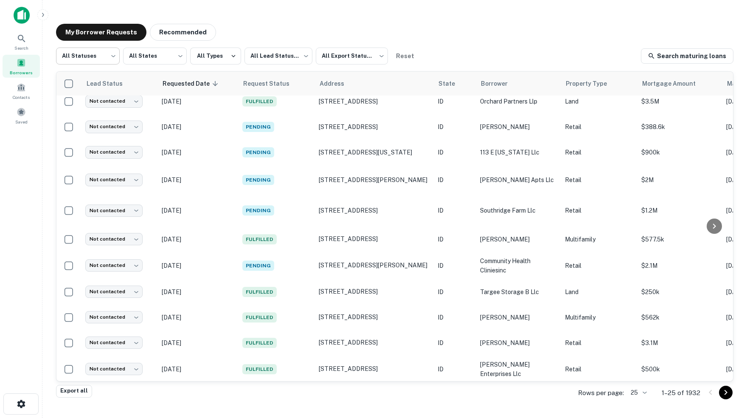
click at [111, 54] on body "Search Borrowers Contacts Saved My Borrower Requests Recommended All Statuses *…" at bounding box center [373, 209] width 747 height 418
click at [72, 107] on li "Fulfilled" at bounding box center [88, 108] width 64 height 15
type input "*********"
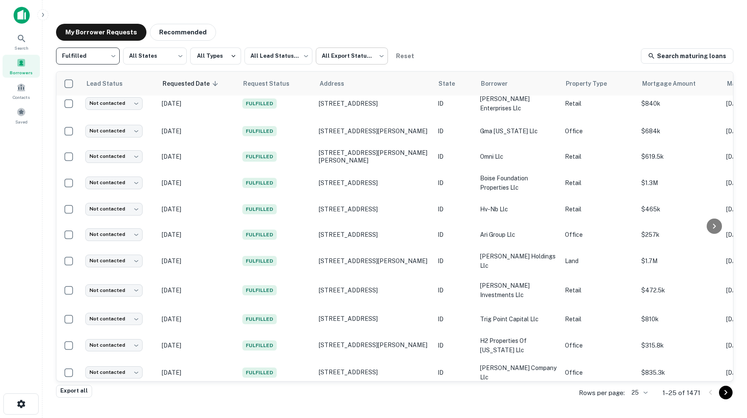
click at [383, 57] on body "Search Borrowers Contacts Saved My Borrower Requests Recommended Fulfilled ****…" at bounding box center [373, 209] width 747 height 418
click at [352, 108] on li "Not Exported" at bounding box center [355, 108] width 77 height 15
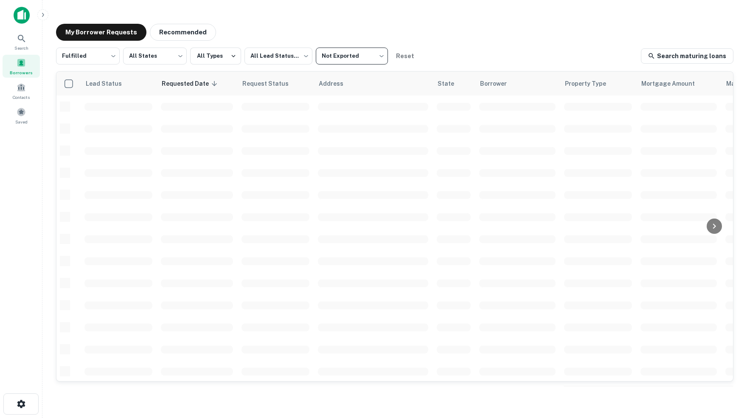
type input "*****"
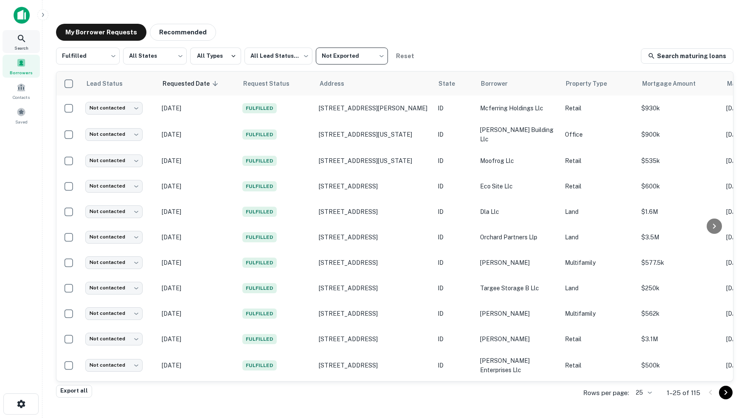
click at [22, 43] on icon at bounding box center [22, 39] width 10 height 10
